Goal: Navigation & Orientation: Find specific page/section

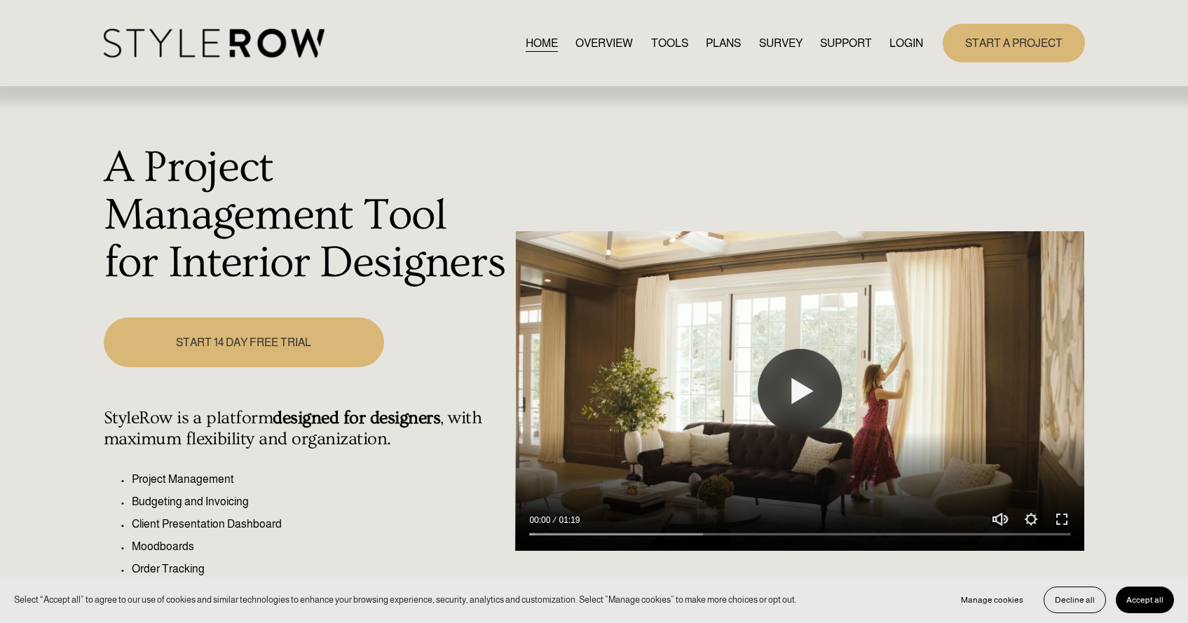
click at [913, 40] on link "LOGIN" at bounding box center [906, 43] width 34 height 19
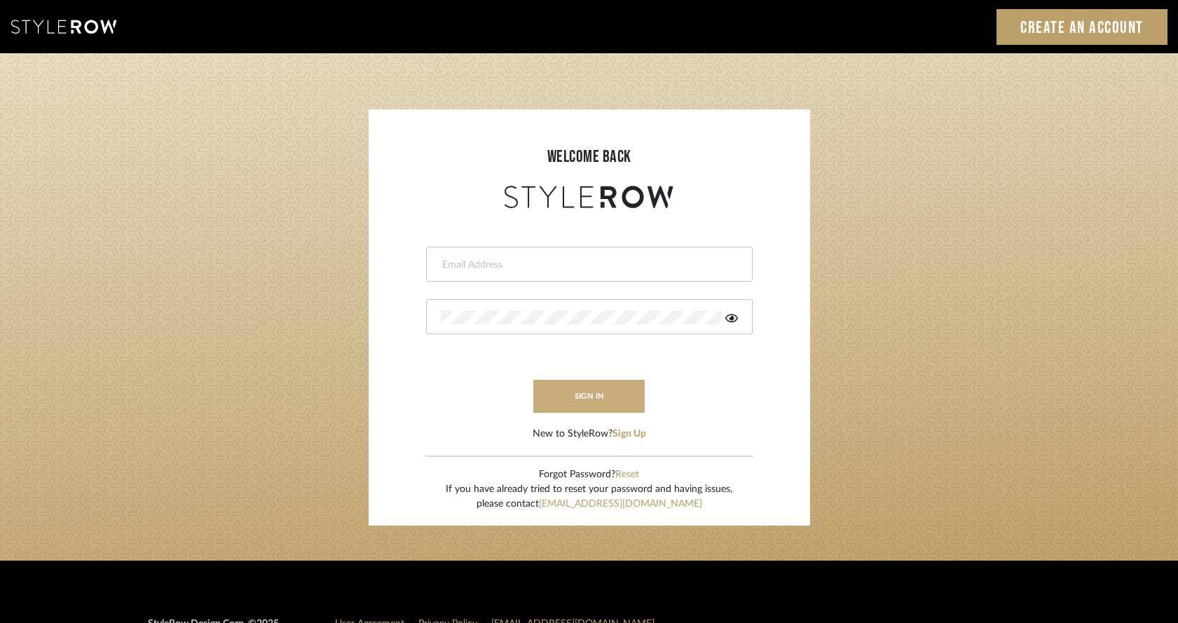
type input "keegan@keeganwilliamsinteriors.com"
click at [615, 401] on button "sign in" at bounding box center [589, 396] width 112 height 33
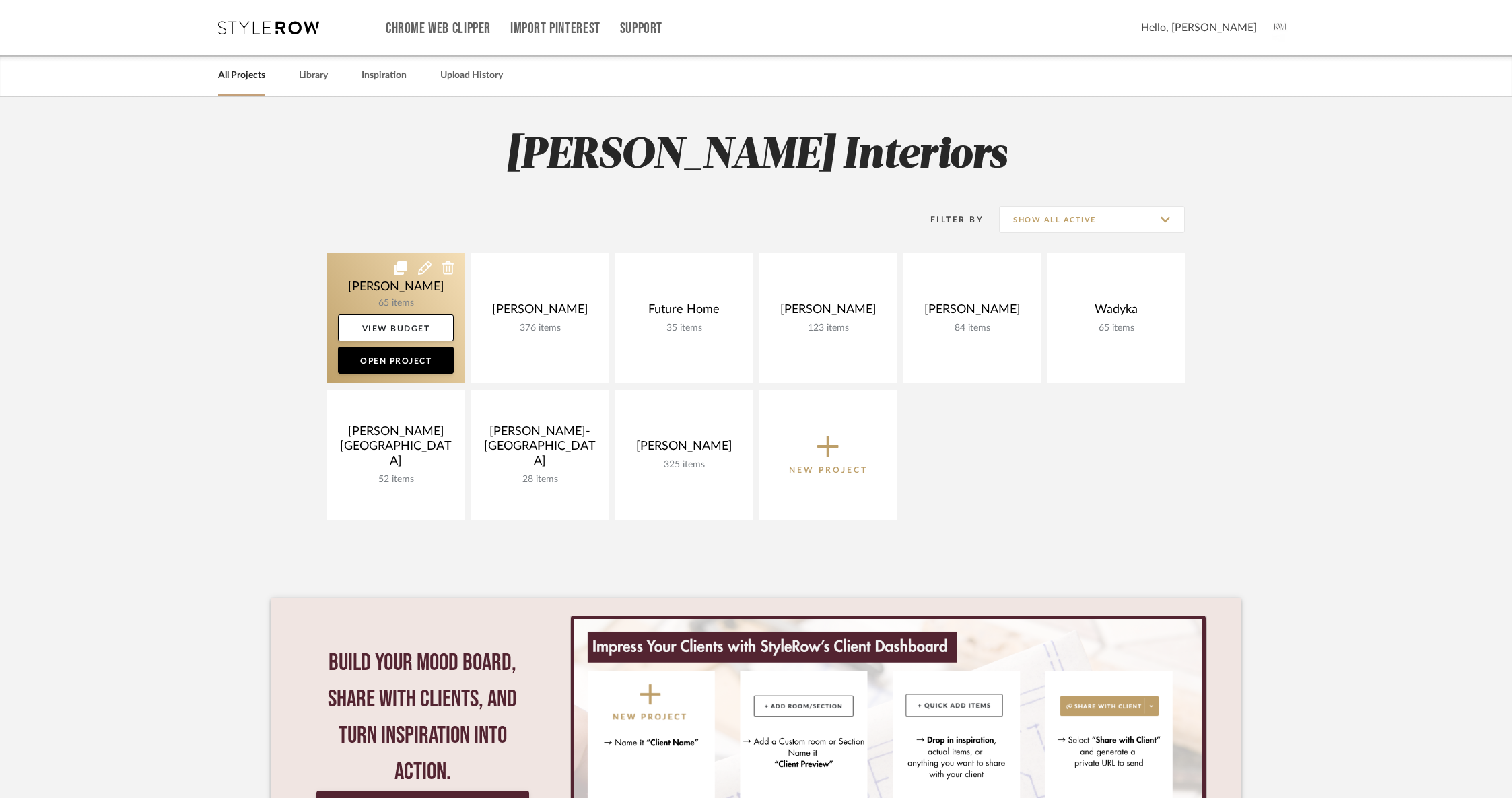
click at [396, 276] on link at bounding box center [396, 318] width 137 height 130
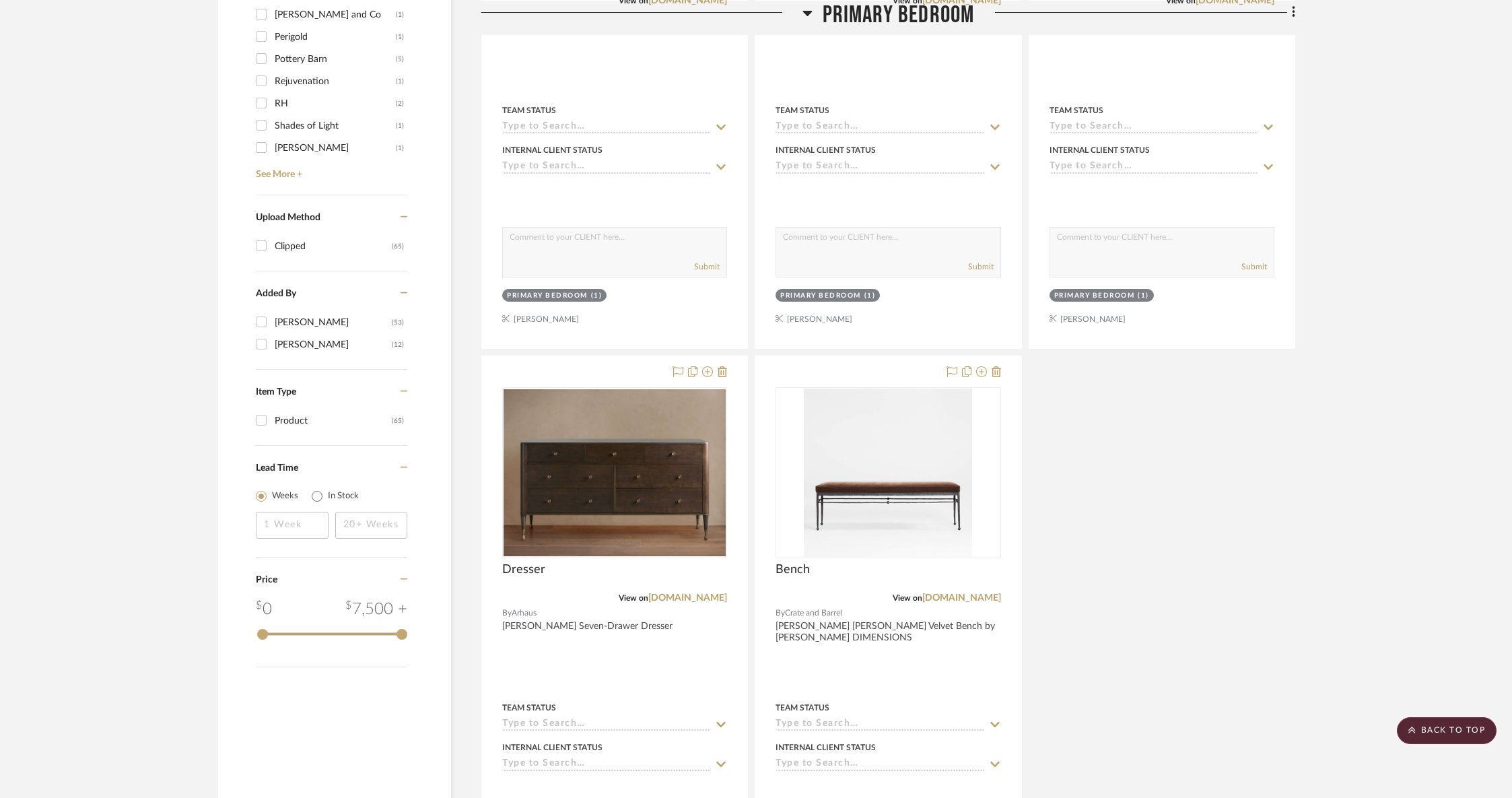
scroll to position [1547, 0]
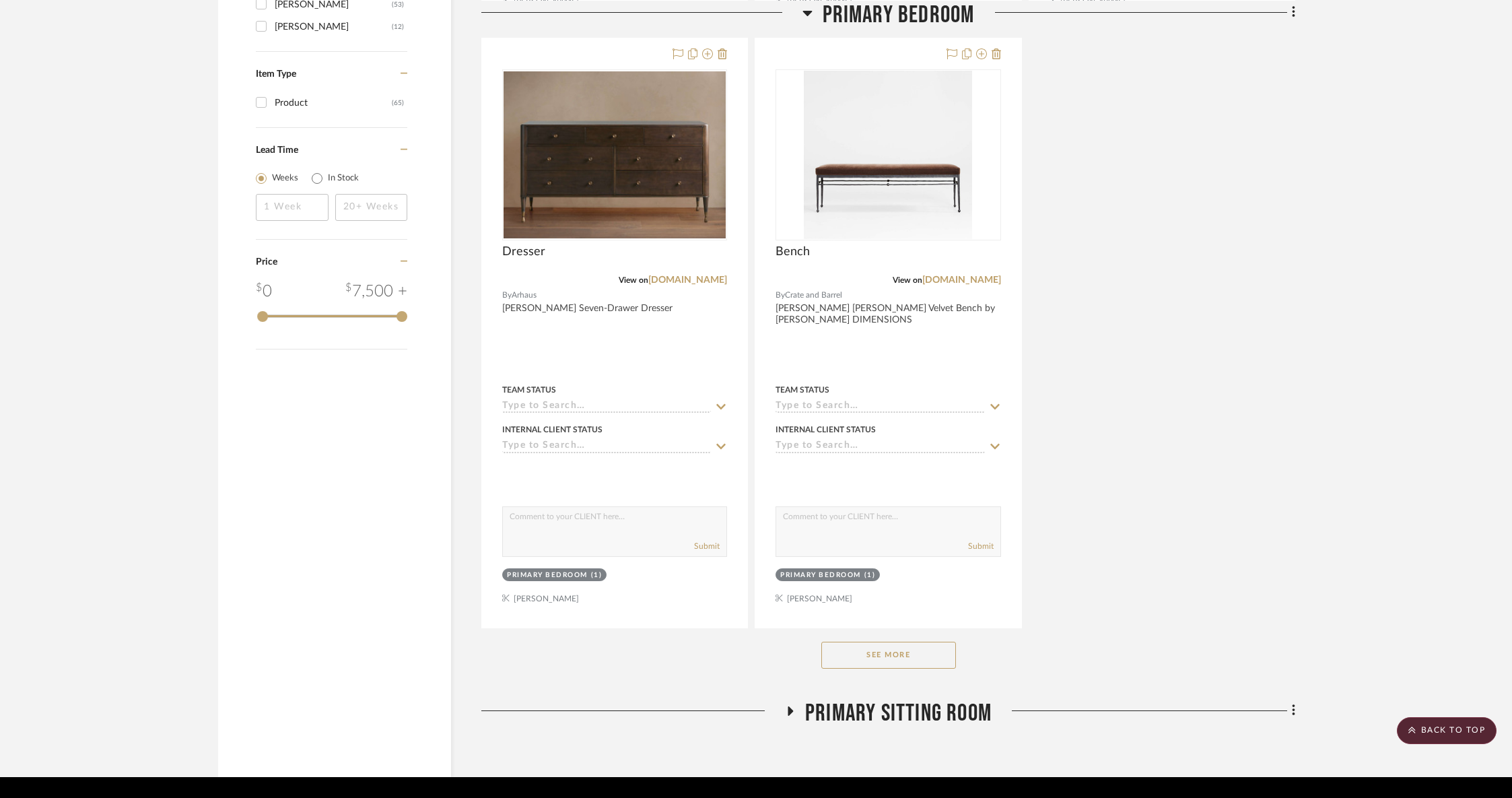
click at [922, 647] on button "See More" at bounding box center [889, 655] width 134 height 27
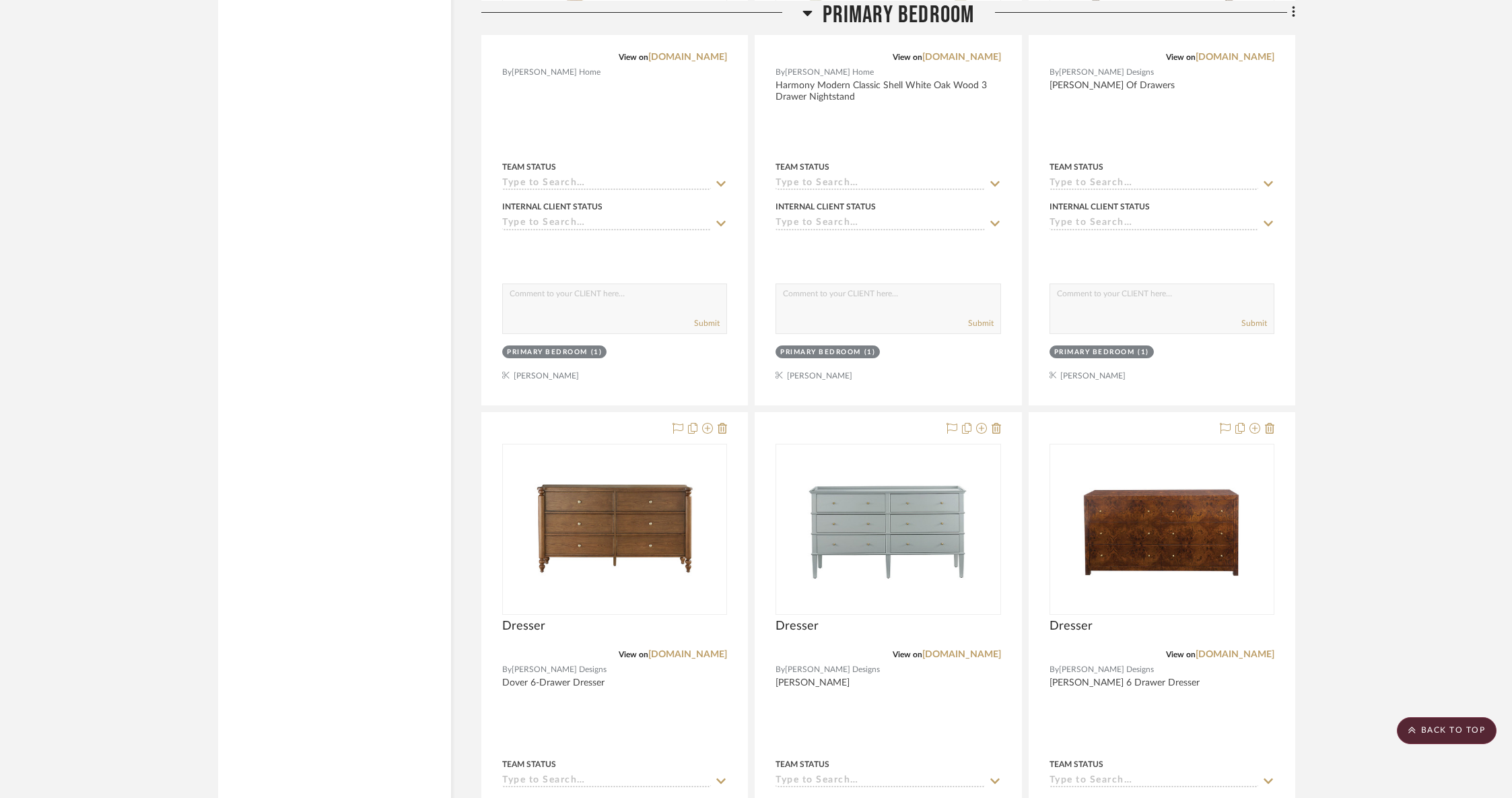
scroll to position [7142, 0]
